Goal: Task Accomplishment & Management: Use online tool/utility

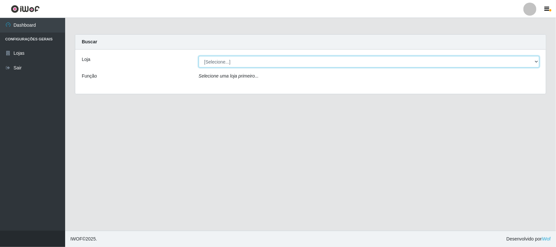
drag, startPoint x: 302, startPoint y: 58, endPoint x: 304, endPoint y: 67, distance: 9.3
click at [302, 58] on select "[Selecione...] Hiper Queiroz - [GEOGRAPHIC_DATA]" at bounding box center [369, 61] width 341 height 11
select select "515"
click at [199, 56] on select "[Selecione...] Hiper Queiroz - [GEOGRAPHIC_DATA]" at bounding box center [369, 61] width 341 height 11
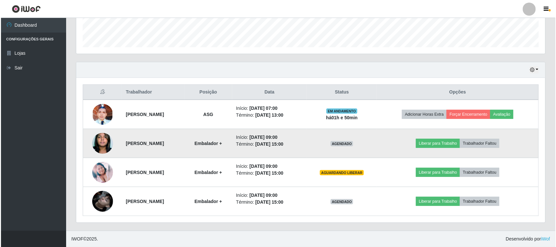
scroll to position [325567, 325233]
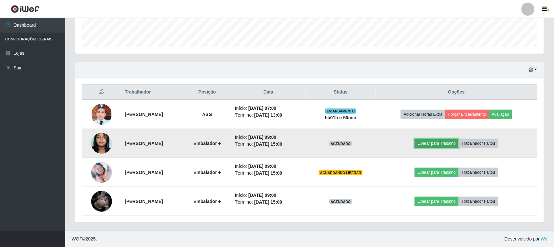
click at [444, 142] on button "Liberar para Trabalho" at bounding box center [437, 143] width 44 height 9
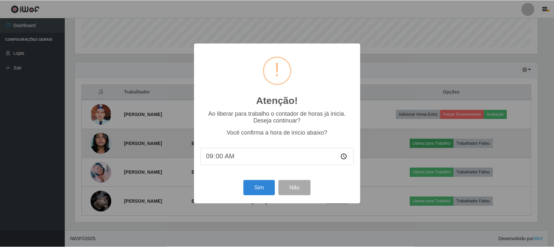
scroll to position [135, 464]
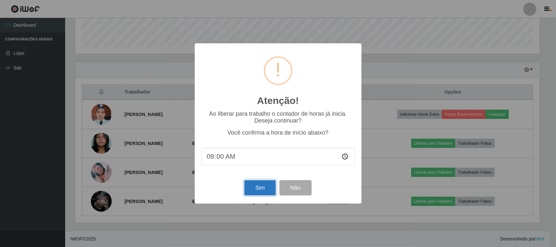
click at [263, 188] on button "Sim" at bounding box center [260, 187] width 32 height 15
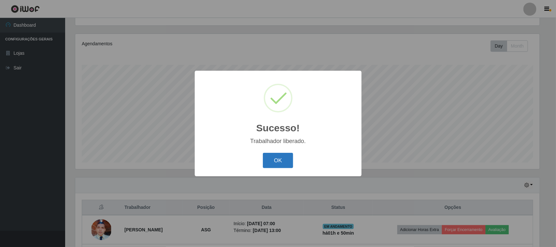
click at [277, 156] on button "OK" at bounding box center [278, 160] width 30 height 15
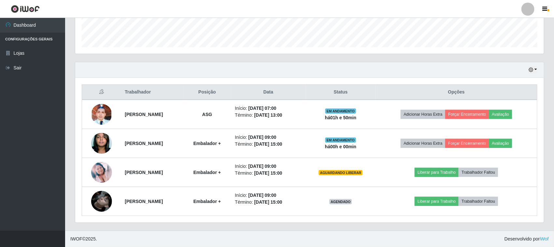
scroll to position [186, 0]
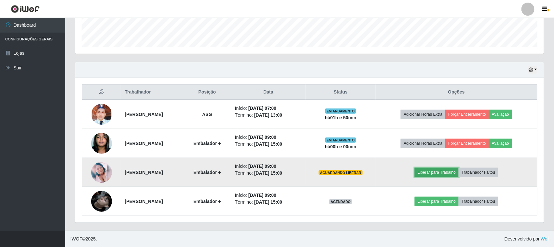
click at [443, 173] on button "Liberar para Trabalho" at bounding box center [437, 172] width 44 height 9
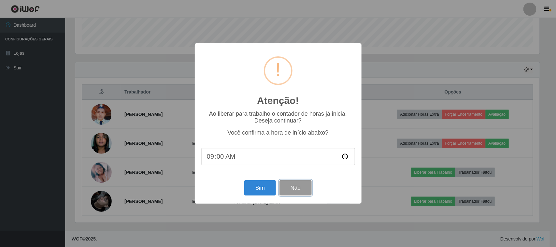
click at [297, 191] on button "Não" at bounding box center [295, 187] width 32 height 15
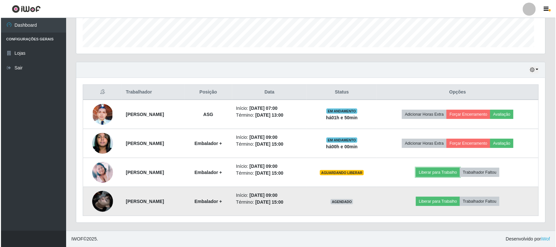
scroll to position [135, 469]
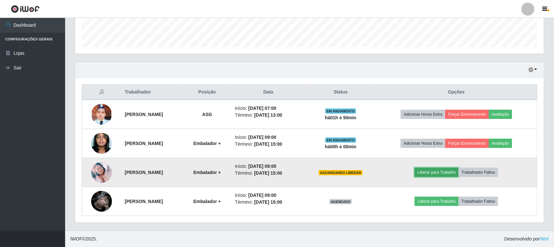
click at [443, 174] on button "Liberar para Trabalho" at bounding box center [437, 172] width 44 height 9
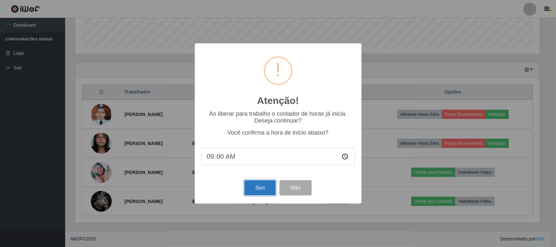
click at [261, 190] on button "Sim" at bounding box center [260, 187] width 32 height 15
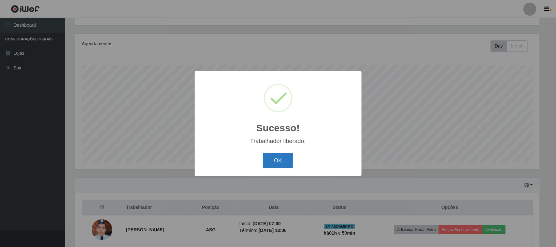
click at [282, 164] on button "OK" at bounding box center [278, 160] width 30 height 15
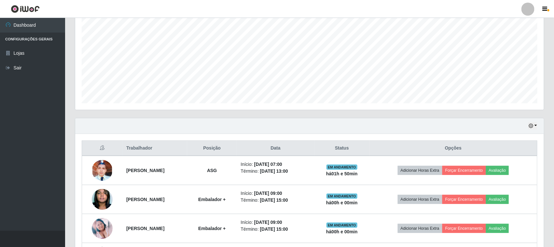
scroll to position [0, 0]
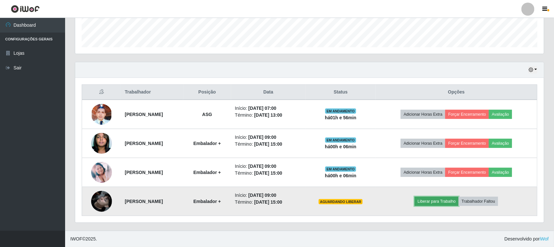
click at [454, 201] on button "Liberar para Trabalho" at bounding box center [437, 201] width 44 height 9
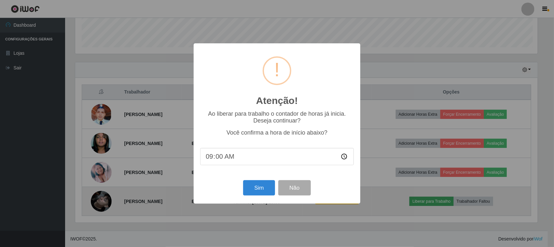
scroll to position [135, 464]
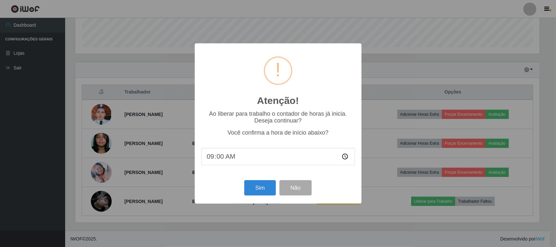
click at [243, 157] on input "09:00" at bounding box center [278, 156] width 154 height 17
click at [213, 165] on input "09:00" at bounding box center [278, 156] width 154 height 17
click at [227, 159] on input "09:00" at bounding box center [278, 156] width 154 height 17
click at [214, 157] on input "09:00" at bounding box center [278, 156] width 154 height 17
click at [216, 159] on input "09:00" at bounding box center [278, 156] width 154 height 17
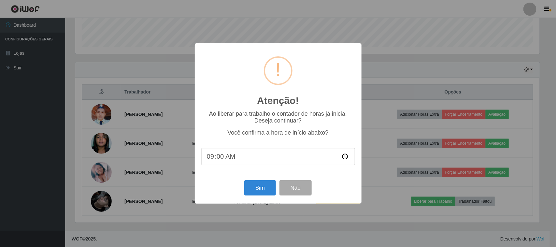
type input "09:05"
click at [259, 194] on button "Sim" at bounding box center [260, 187] width 32 height 15
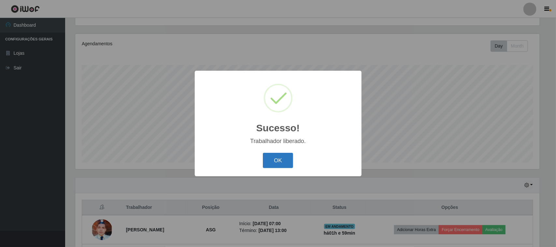
click at [280, 165] on button "OK" at bounding box center [278, 160] width 30 height 15
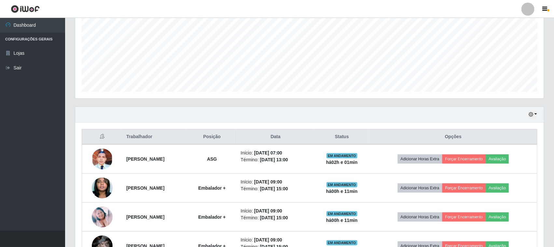
scroll to position [186, 0]
